Goal: Task Accomplishment & Management: Use online tool/utility

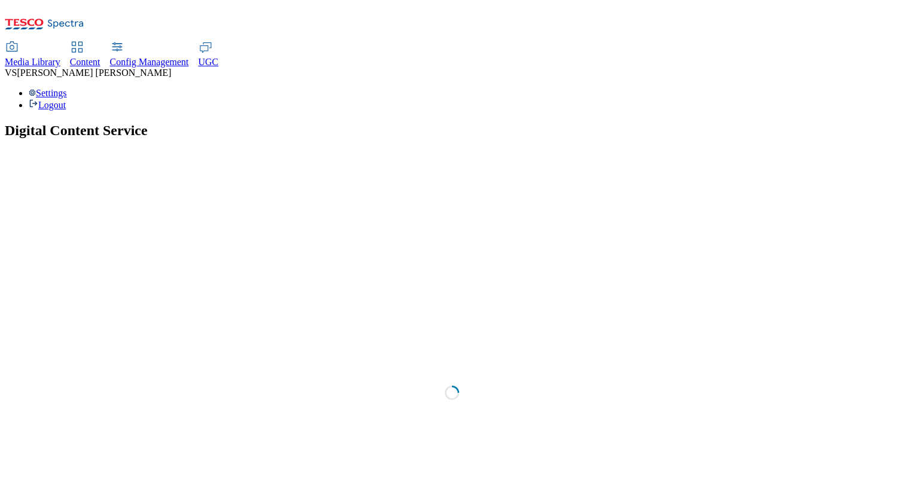
click at [219, 57] on span "UGC" at bounding box center [208, 62] width 20 height 10
select select "All"
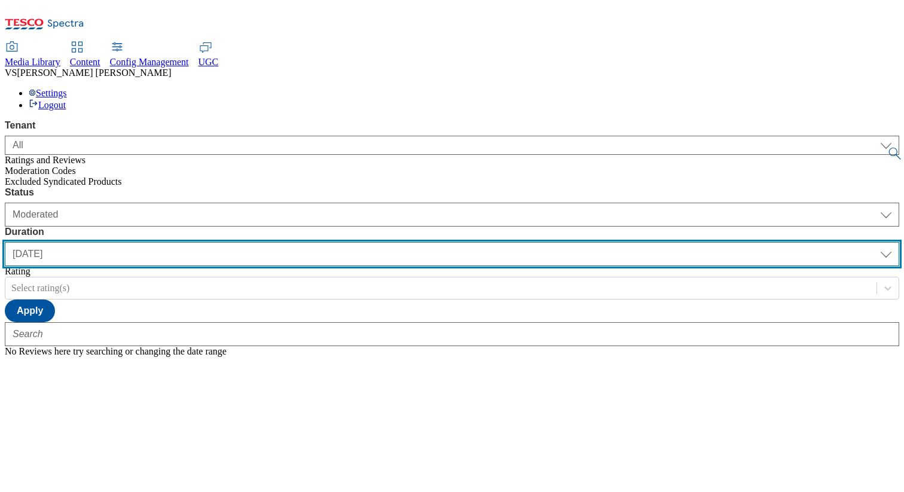
click at [365, 242] on select "yesterday last7days last30days All custom" at bounding box center [452, 254] width 894 height 24
select select "All"
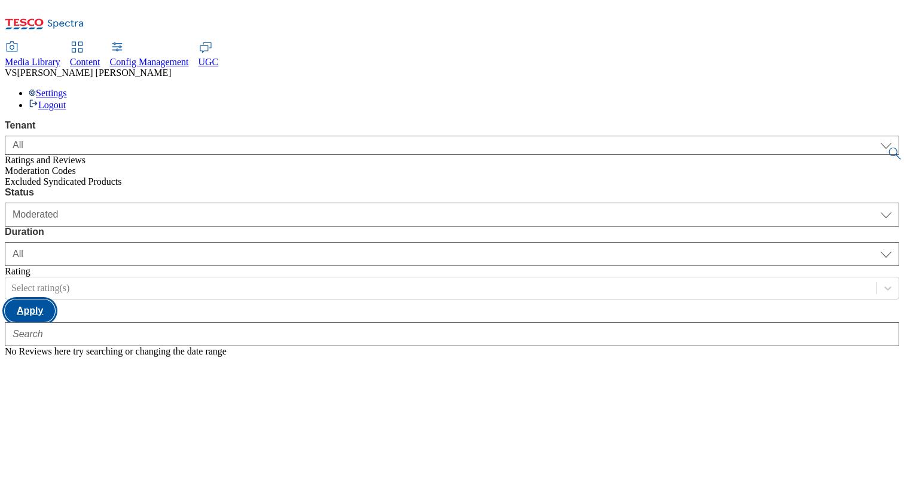
click at [55, 299] on button "Apply" at bounding box center [30, 310] width 50 height 23
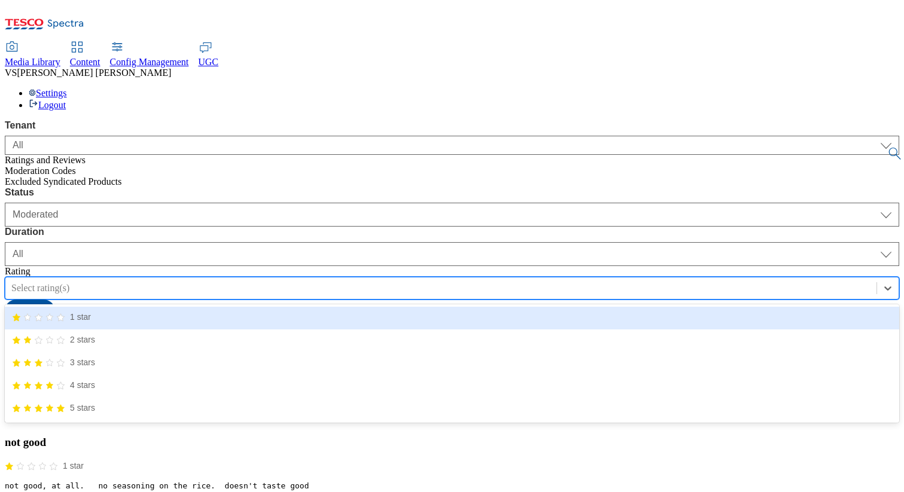
click at [484, 279] on div "Select rating(s)" at bounding box center [440, 288] width 871 height 18
click at [475, 279] on div "Select rating(s)" at bounding box center [440, 288] width 871 height 18
click at [476, 279] on div "Select rating(s)" at bounding box center [440, 288] width 871 height 18
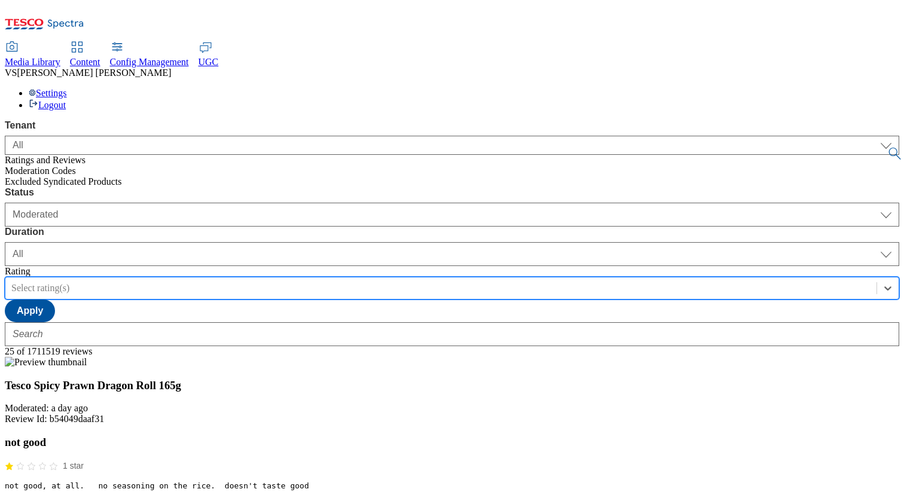
click at [597, 187] on div "Status Moderated Approved Rejected Moderated Duration yesterday last7days last3…" at bounding box center [452, 254] width 894 height 135
